Goal: Obtain resource: Obtain resource

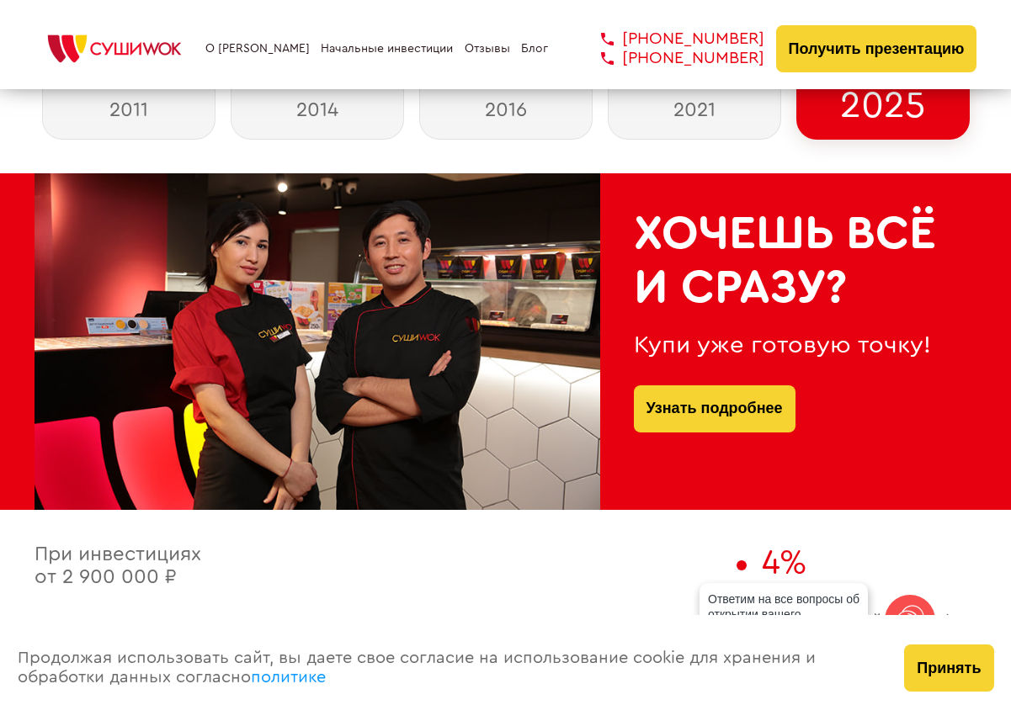
scroll to position [395, 0]
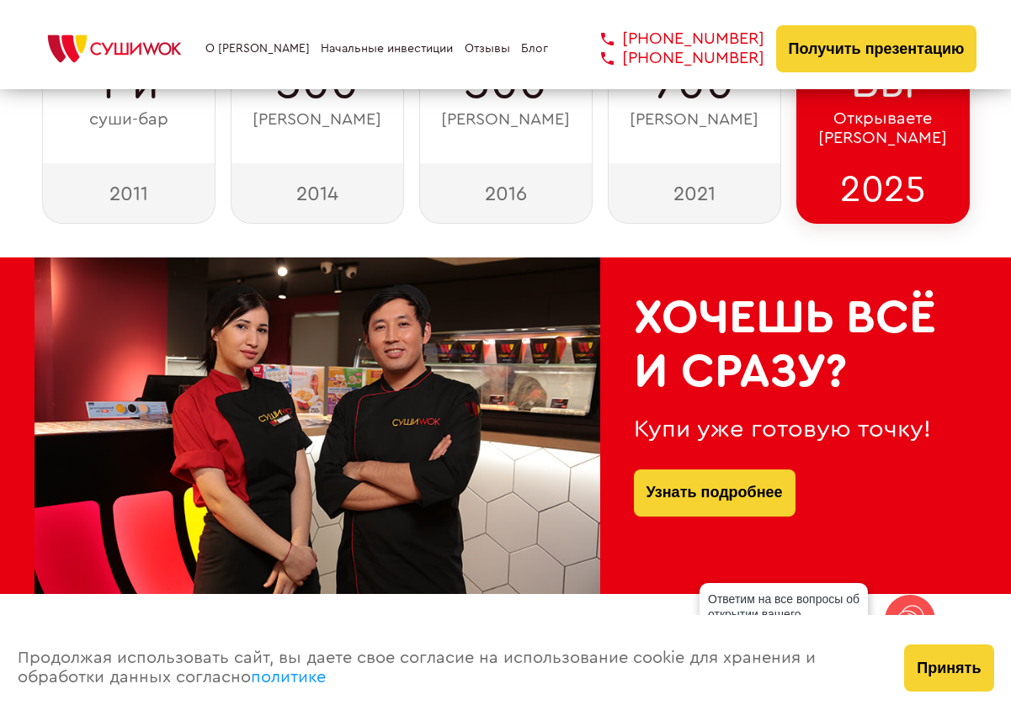
click at [321, 56] on link "Начальные инвестиции" at bounding box center [387, 48] width 132 height 13
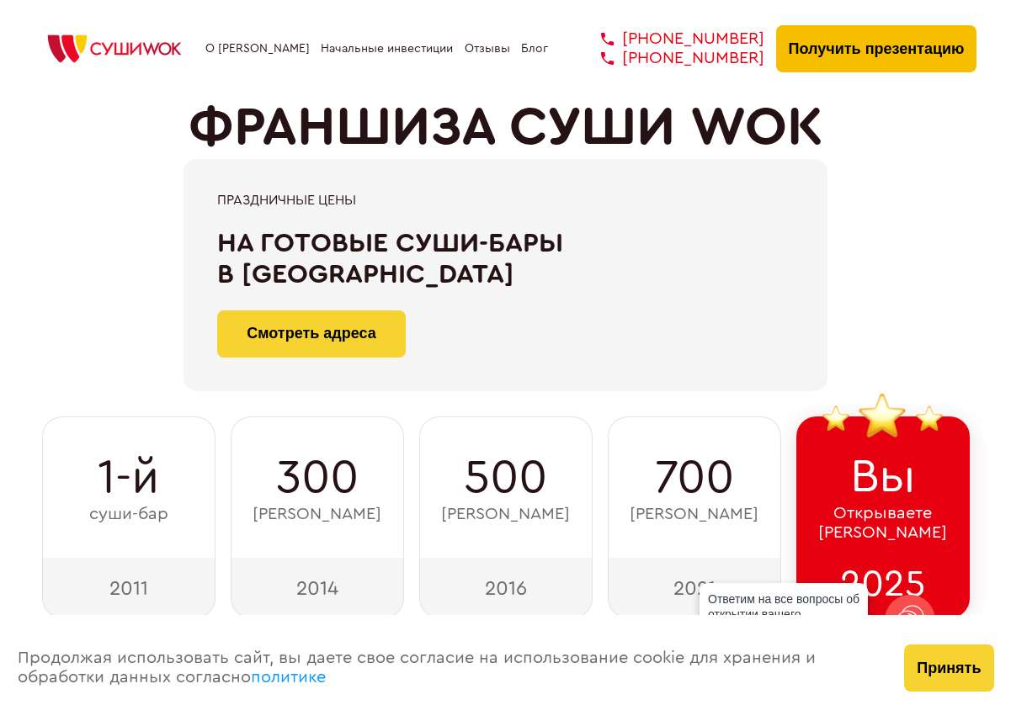
click at [823, 72] on button "Получить презентацию" at bounding box center [876, 48] width 201 height 47
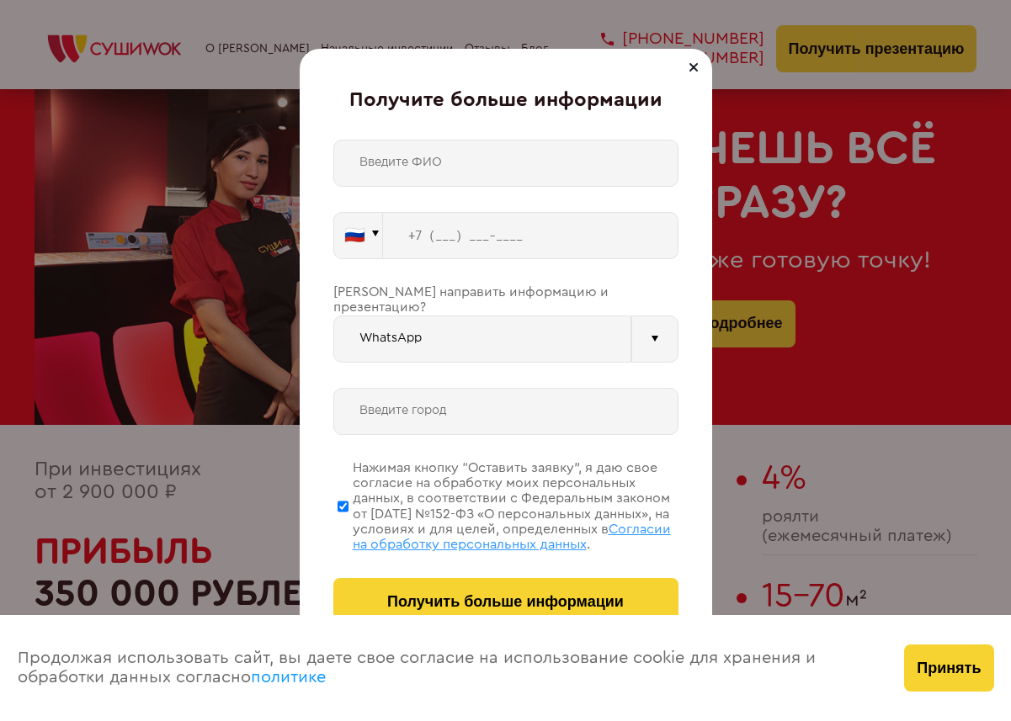
scroll to position [4299, 0]
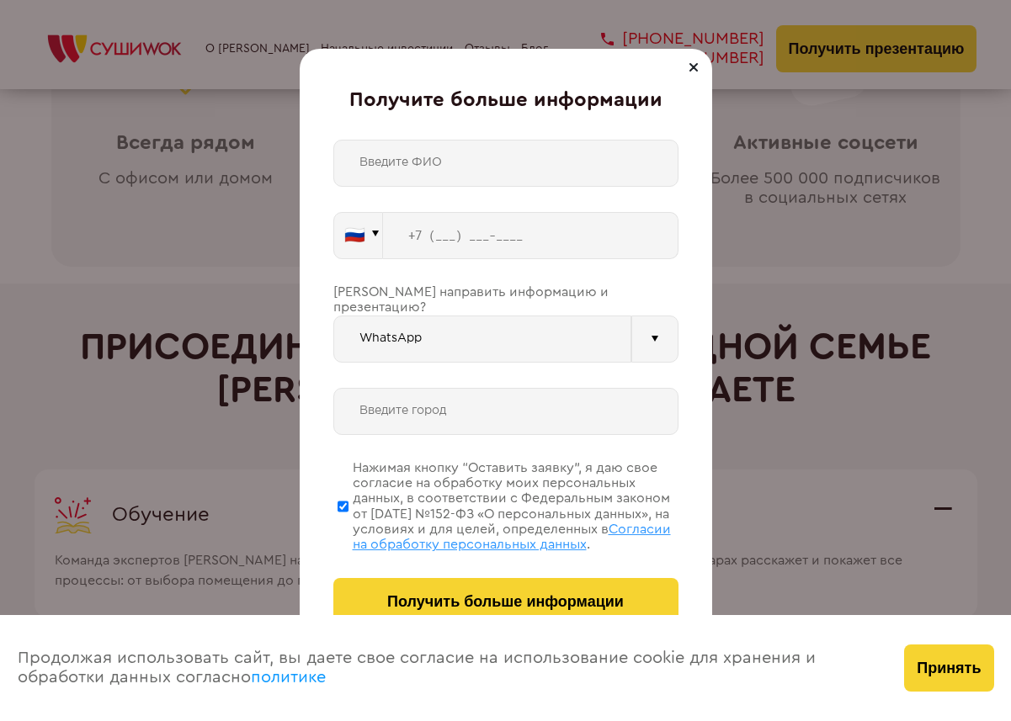
click at [551, 360] on div "🇷🇺 🇹🇷 🇧🇾 🇰🇬 🇰🇿 🇦🇿 🇦🇲 🇬🇪 🇷🇺 Vider" at bounding box center [505, 383] width 345 height 486
